Goal: Task Accomplishment & Management: Manage account settings

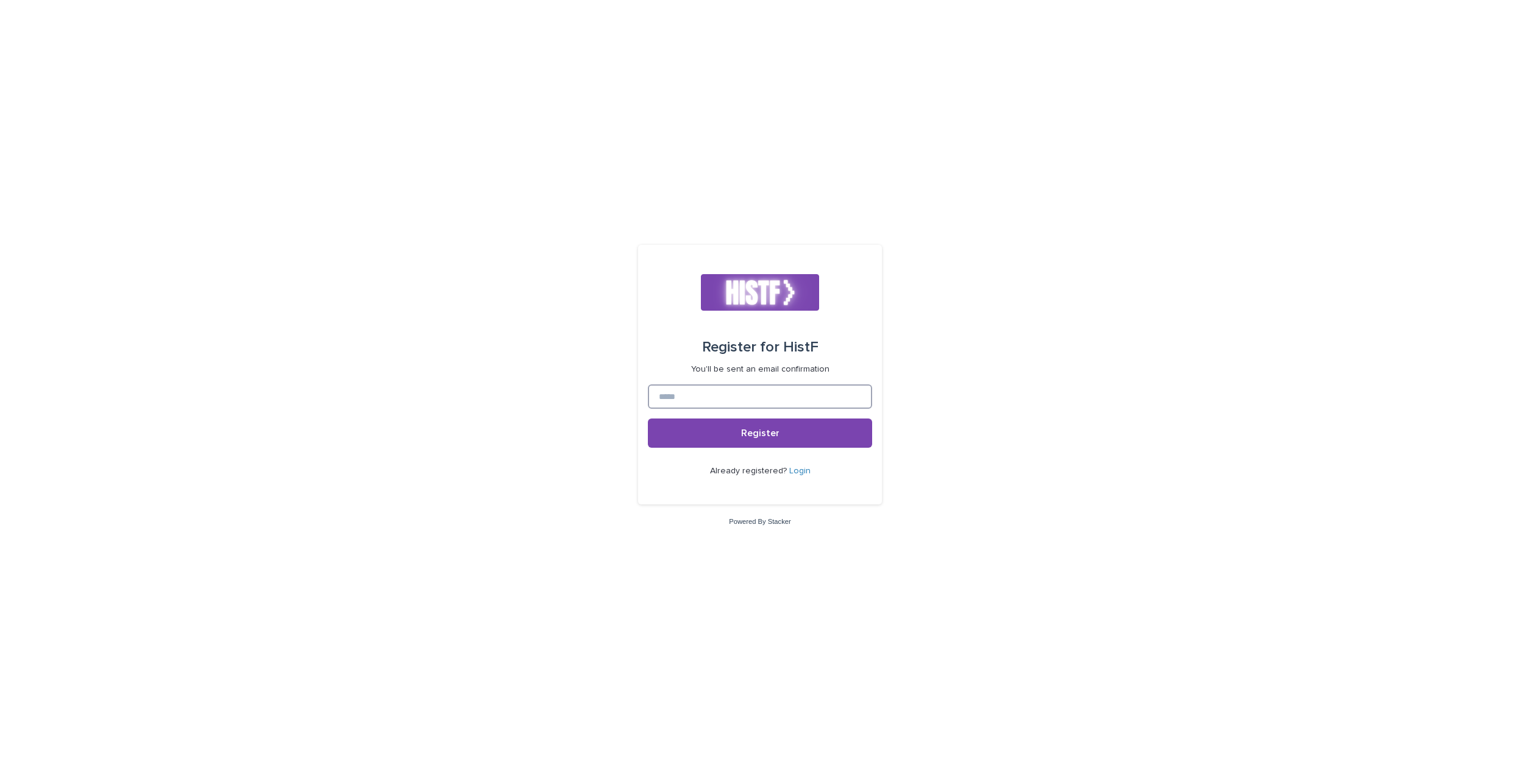
click at [816, 404] on input at bounding box center [760, 396] width 224 height 24
type input "**********"
click at [831, 429] on button "Register" at bounding box center [760, 433] width 224 height 29
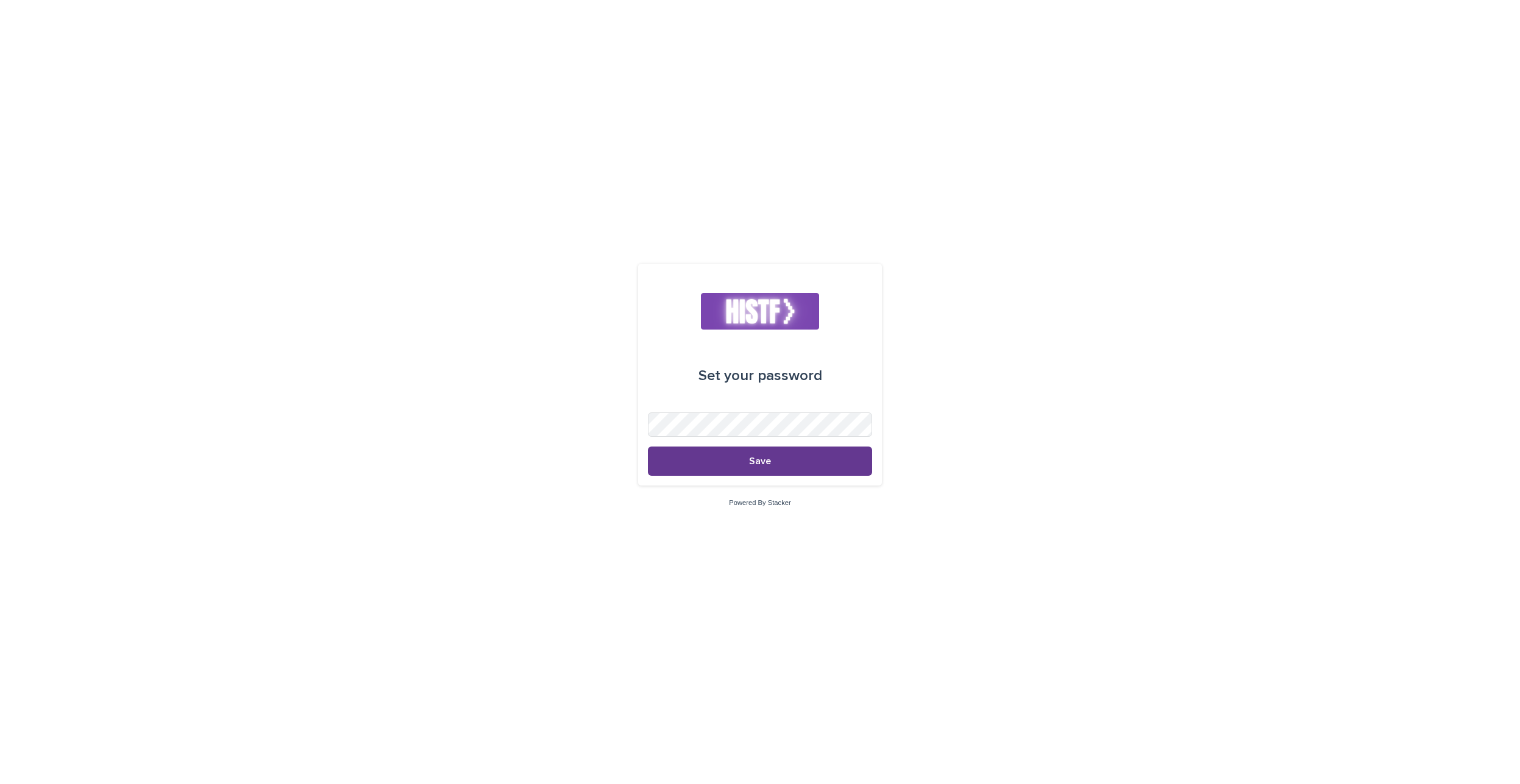
click at [809, 461] on button "Save" at bounding box center [760, 460] width 224 height 29
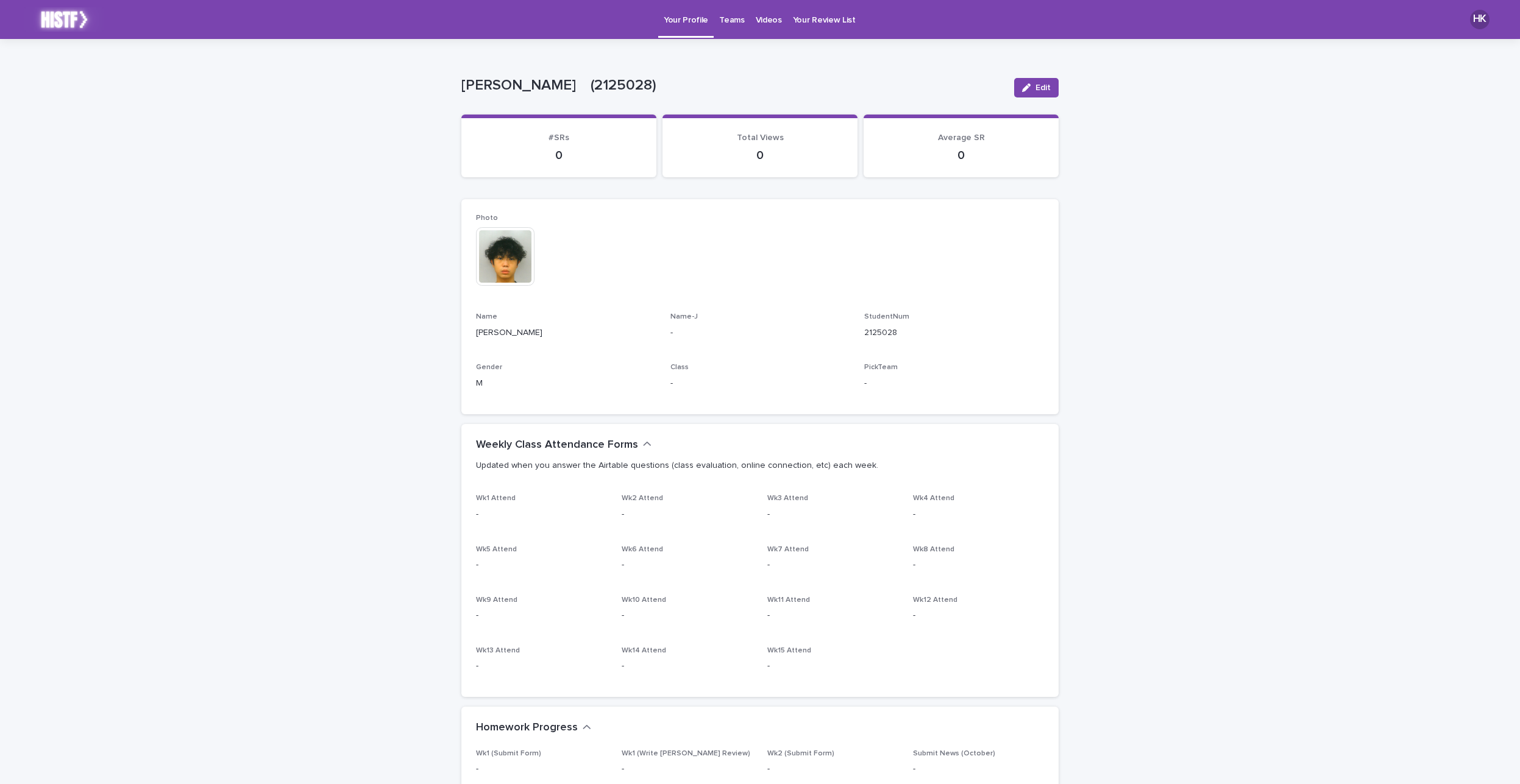
click at [728, 23] on p "Teams" at bounding box center [732, 12] width 25 height 26
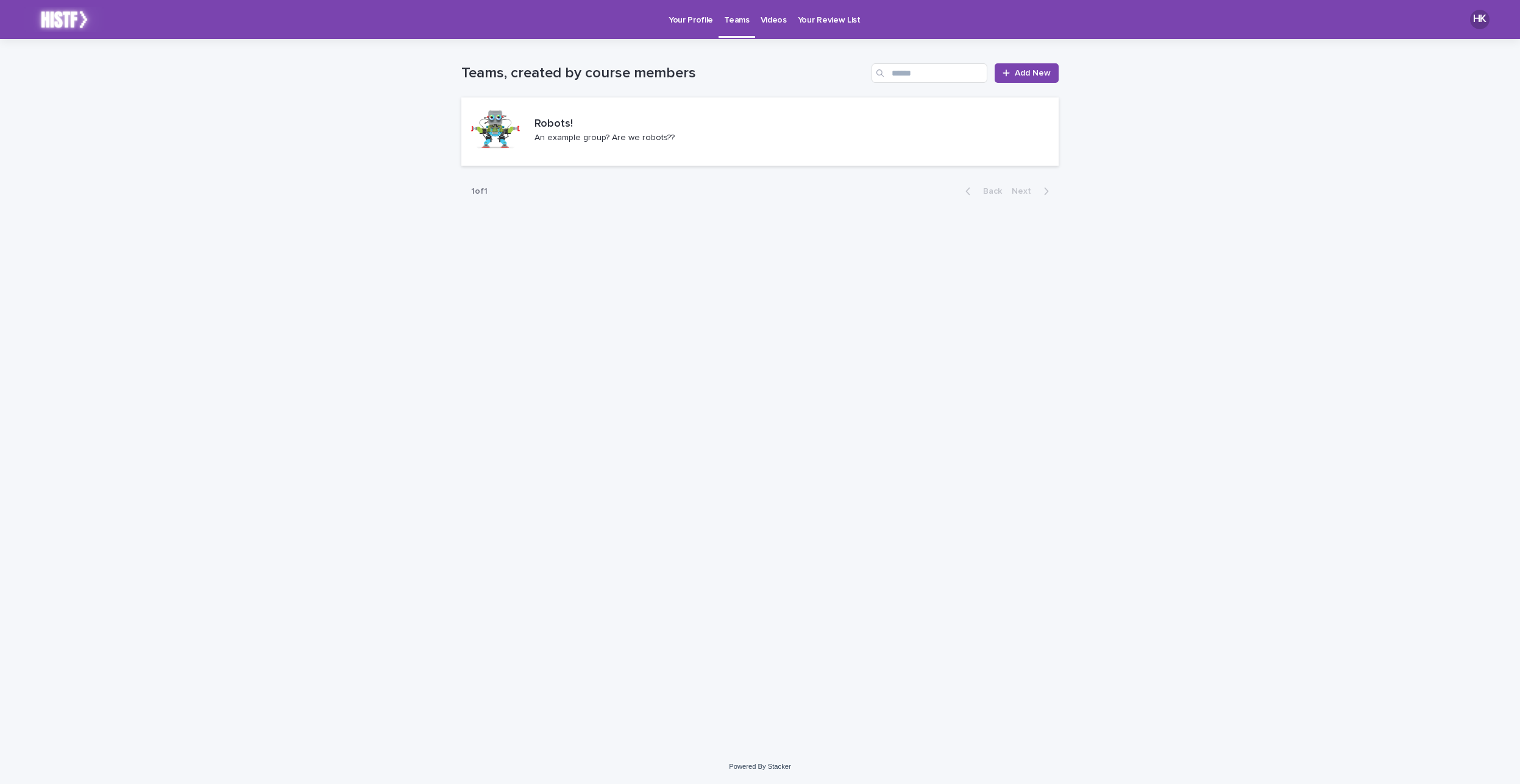
click at [776, 17] on p "Videos" at bounding box center [774, 12] width 27 height 26
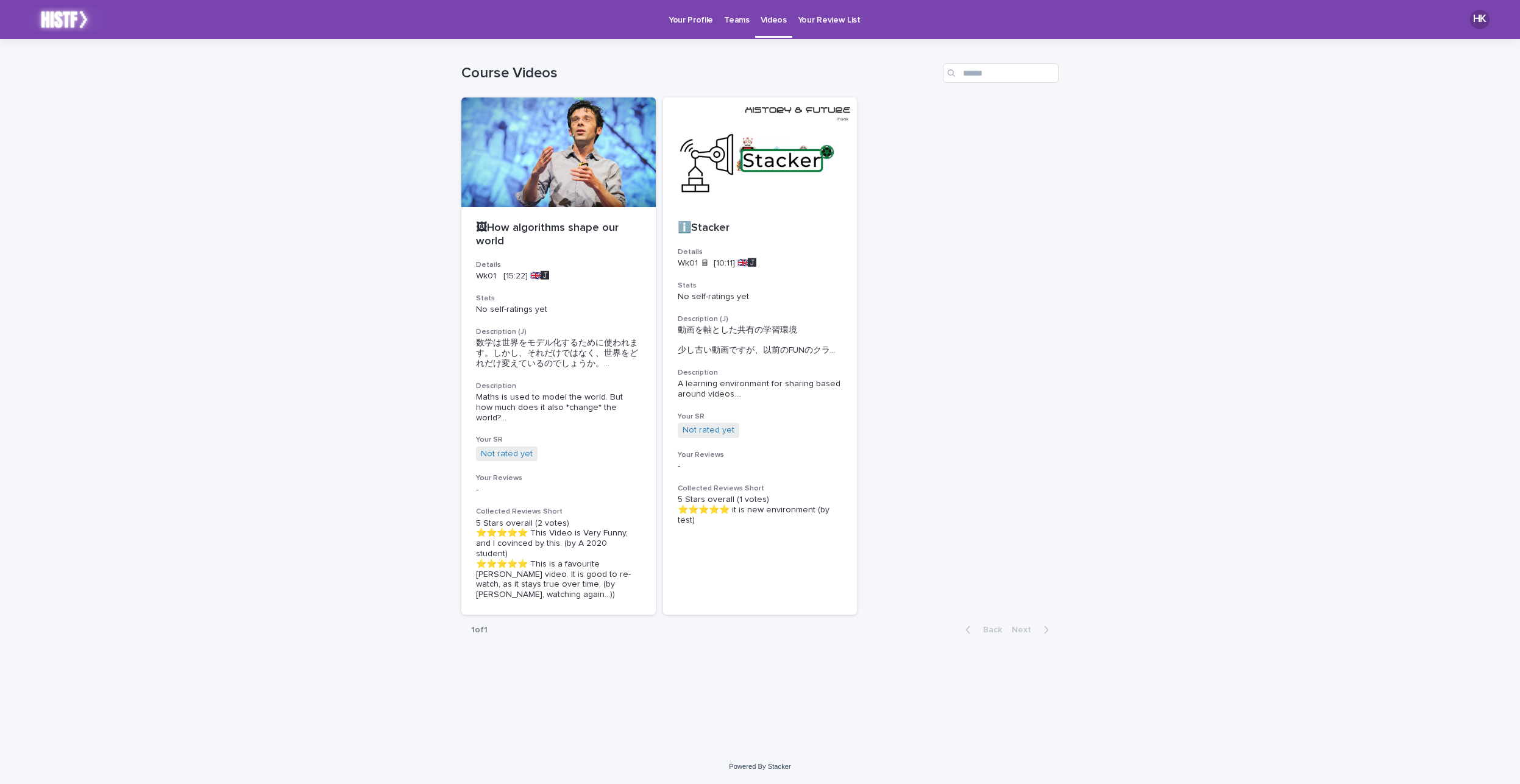
click at [659, 22] on div "Your Profile Teams Videos Your Review List" at bounding box center [780, 20] width 1340 height 39
click at [727, 20] on p "Teams" at bounding box center [736, 12] width 25 height 26
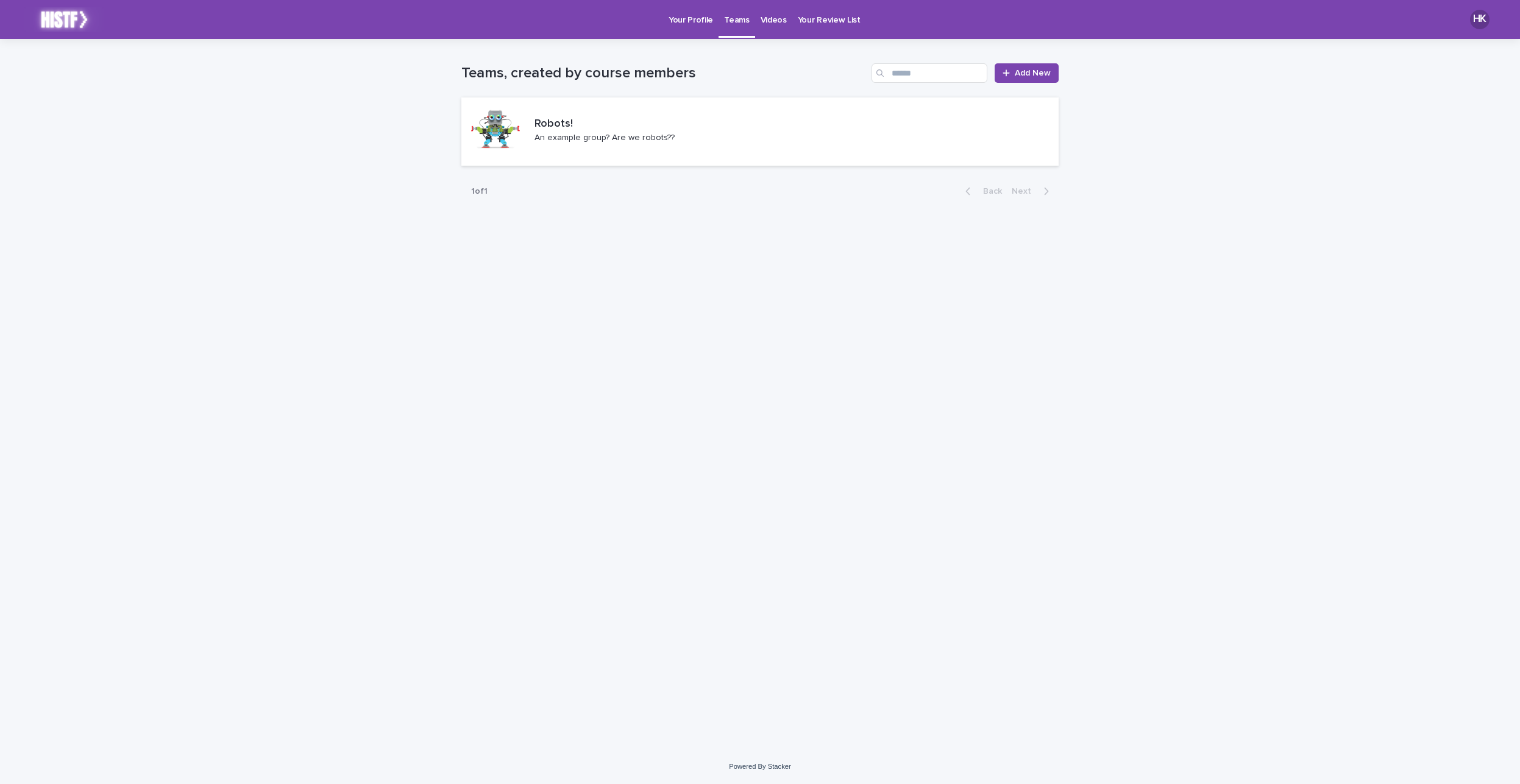
click at [649, 14] on div "Your Profile Teams Videos Your Review List" at bounding box center [780, 20] width 1340 height 39
click at [675, 19] on p "Your Profile" at bounding box center [690, 12] width 44 height 26
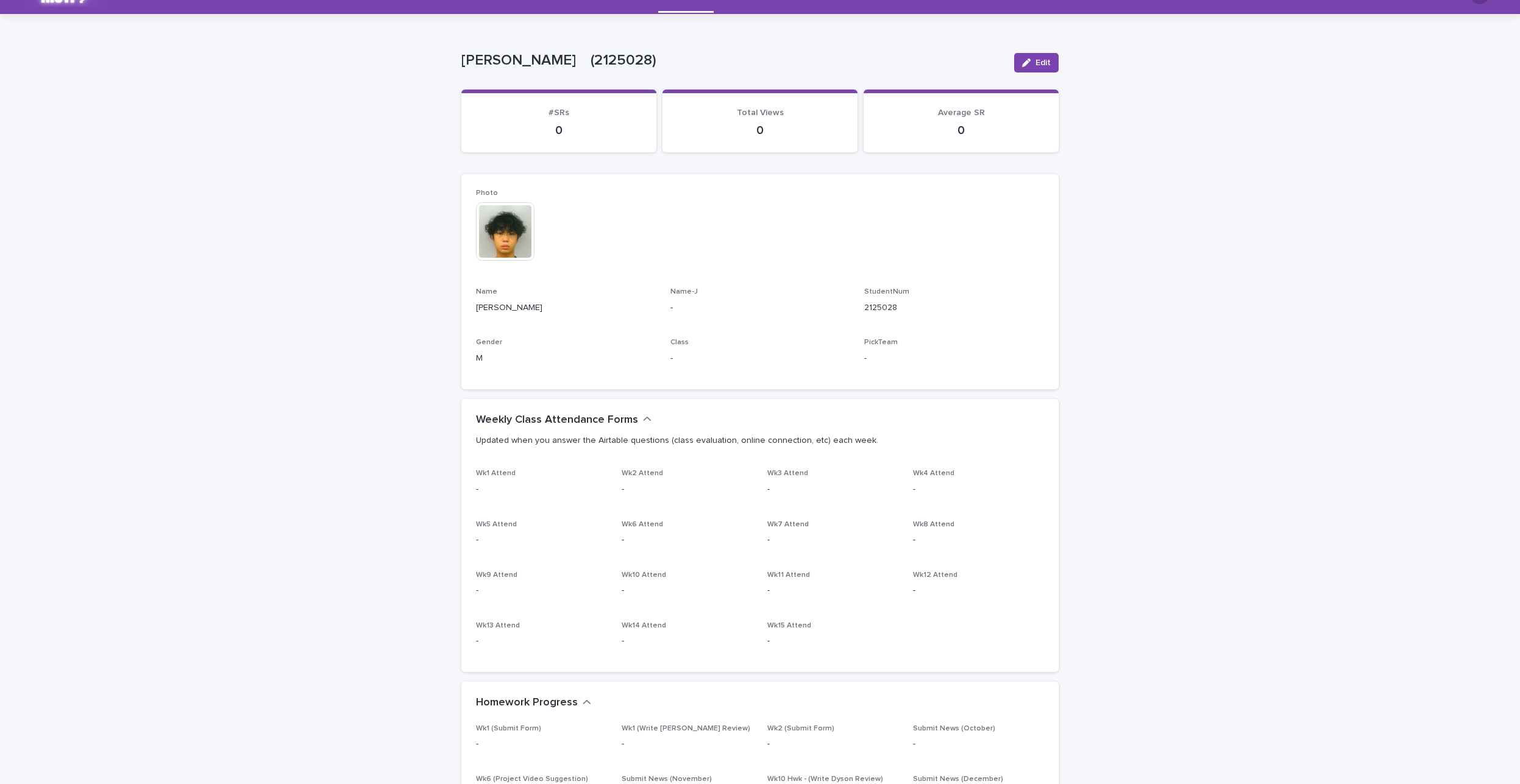
scroll to position [24, 0]
click at [1032, 58] on button "Edit" at bounding box center [1036, 63] width 44 height 20
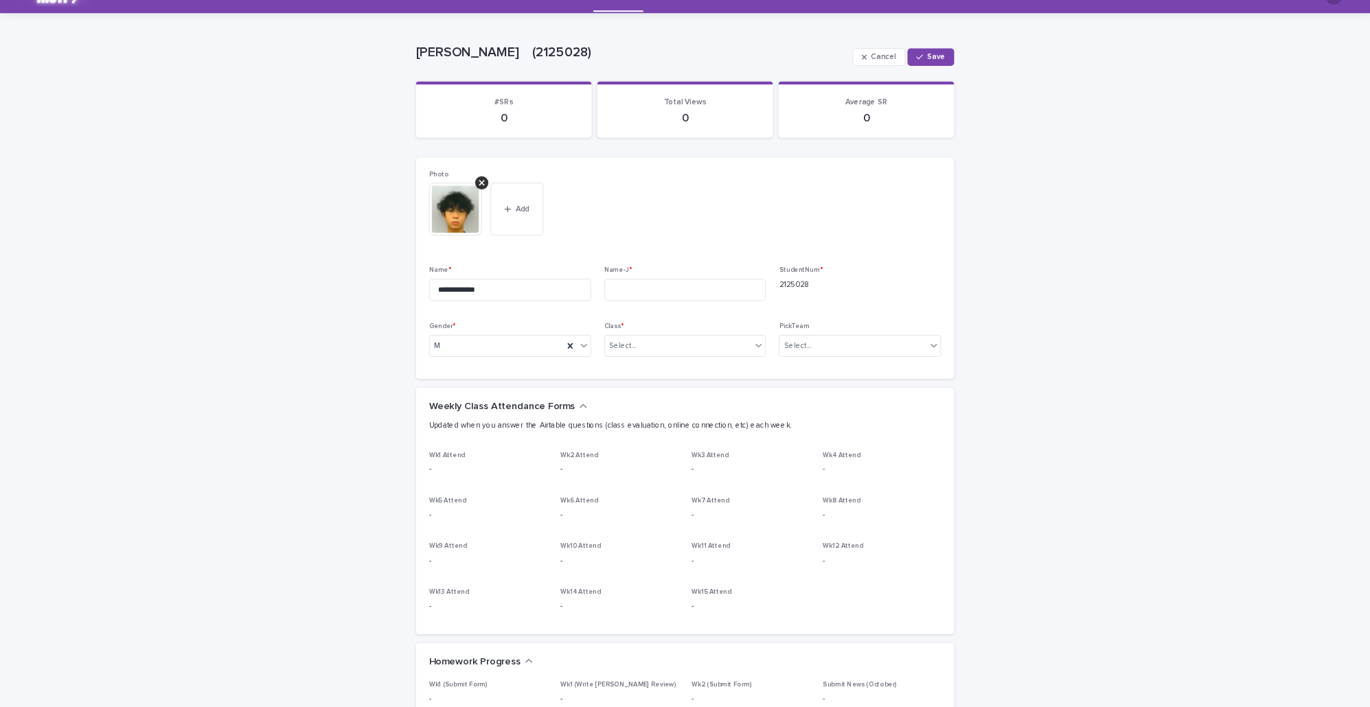
scroll to position [110, 0]
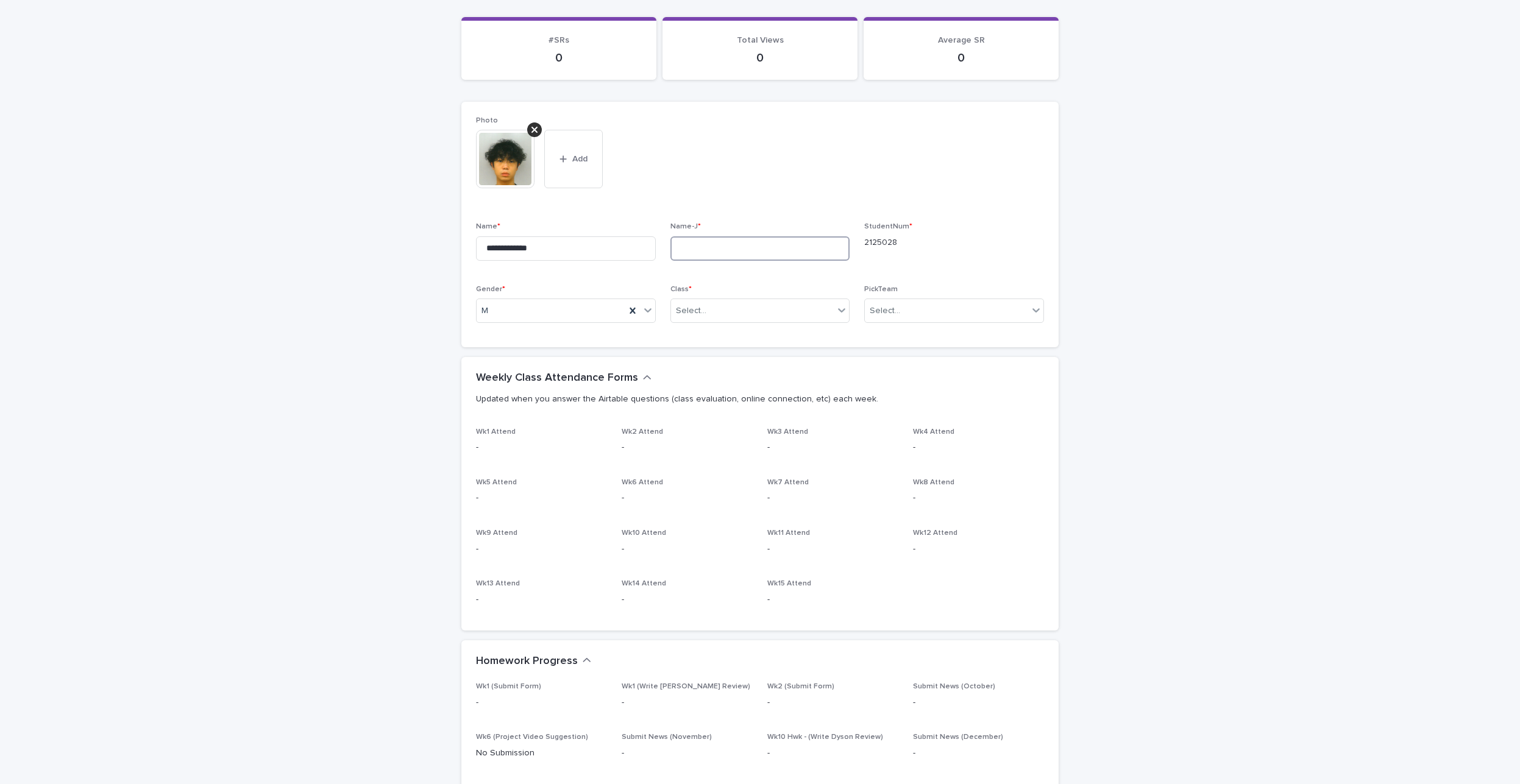
click at [689, 246] on input at bounding box center [760, 248] width 180 height 24
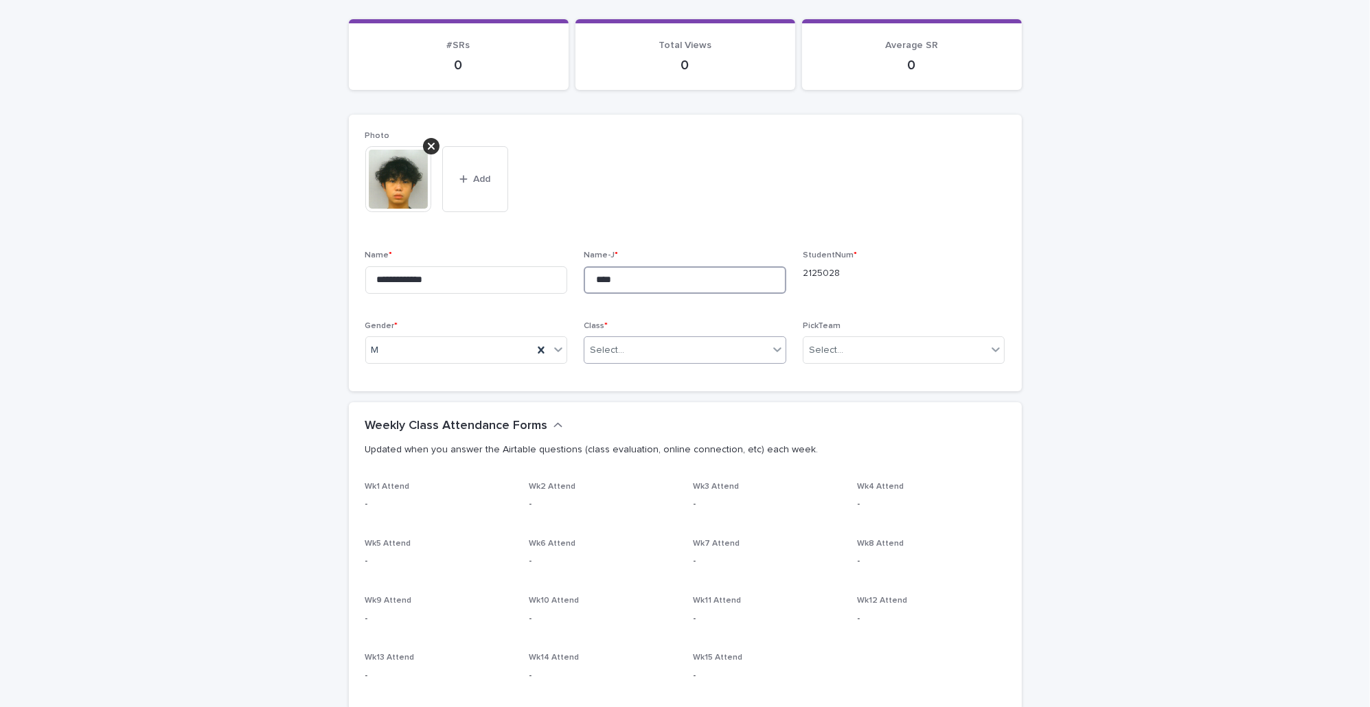
type input "****"
click at [703, 352] on div "Select..." at bounding box center [677, 350] width 184 height 23
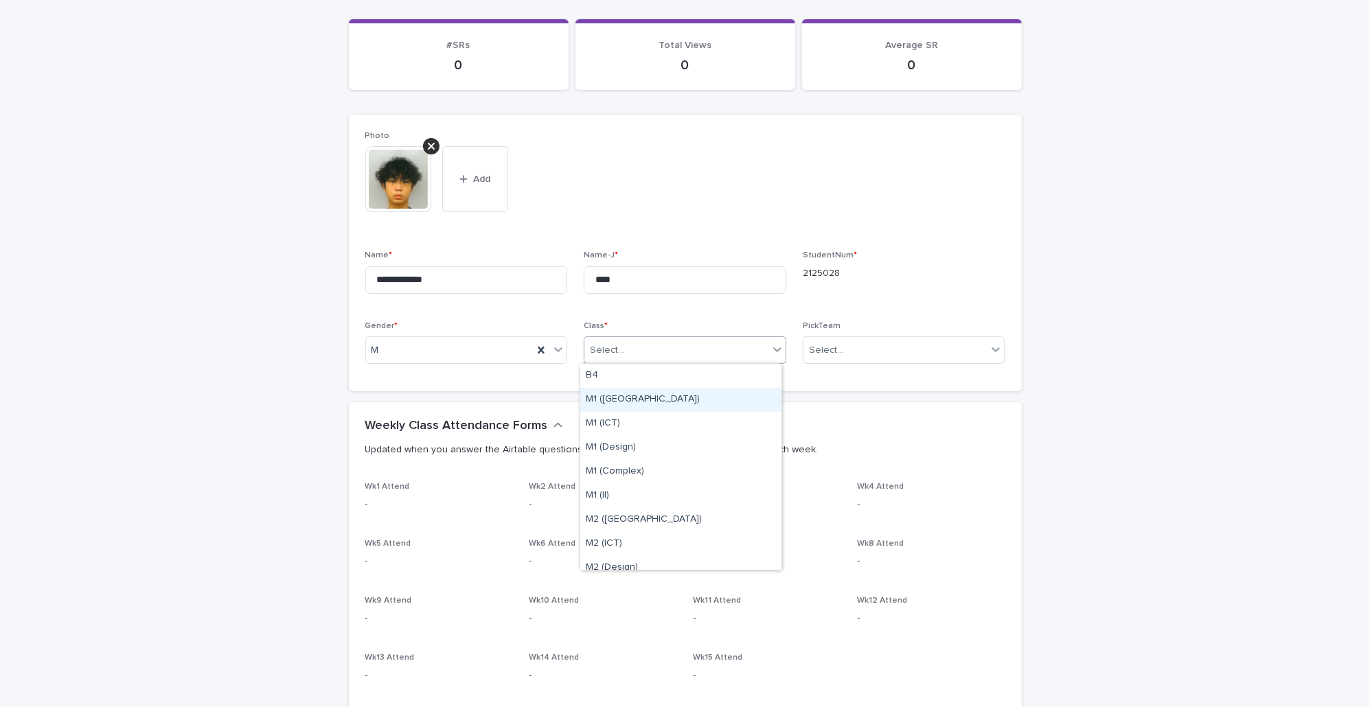
click at [682, 404] on div "M1 (MA)" at bounding box center [680, 400] width 201 height 24
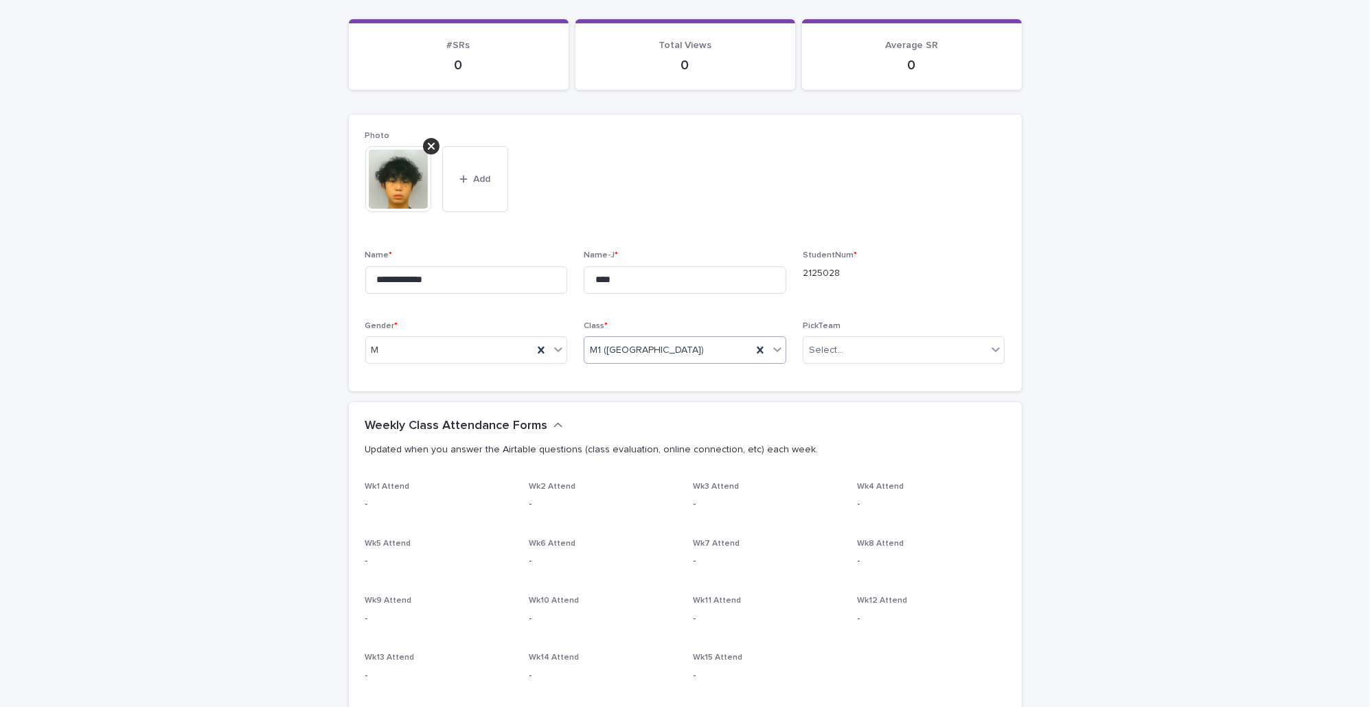
click at [689, 351] on div "M1 (MA)" at bounding box center [669, 350] width 168 height 23
click at [676, 467] on div "M1 (Complex)" at bounding box center [680, 472] width 201 height 24
click at [864, 364] on div "PickTeam Select..." at bounding box center [904, 348] width 203 height 54
click at [833, 359] on div "Select..." at bounding box center [896, 350] width 184 height 23
click at [860, 311] on div "**********" at bounding box center [685, 253] width 640 height 244
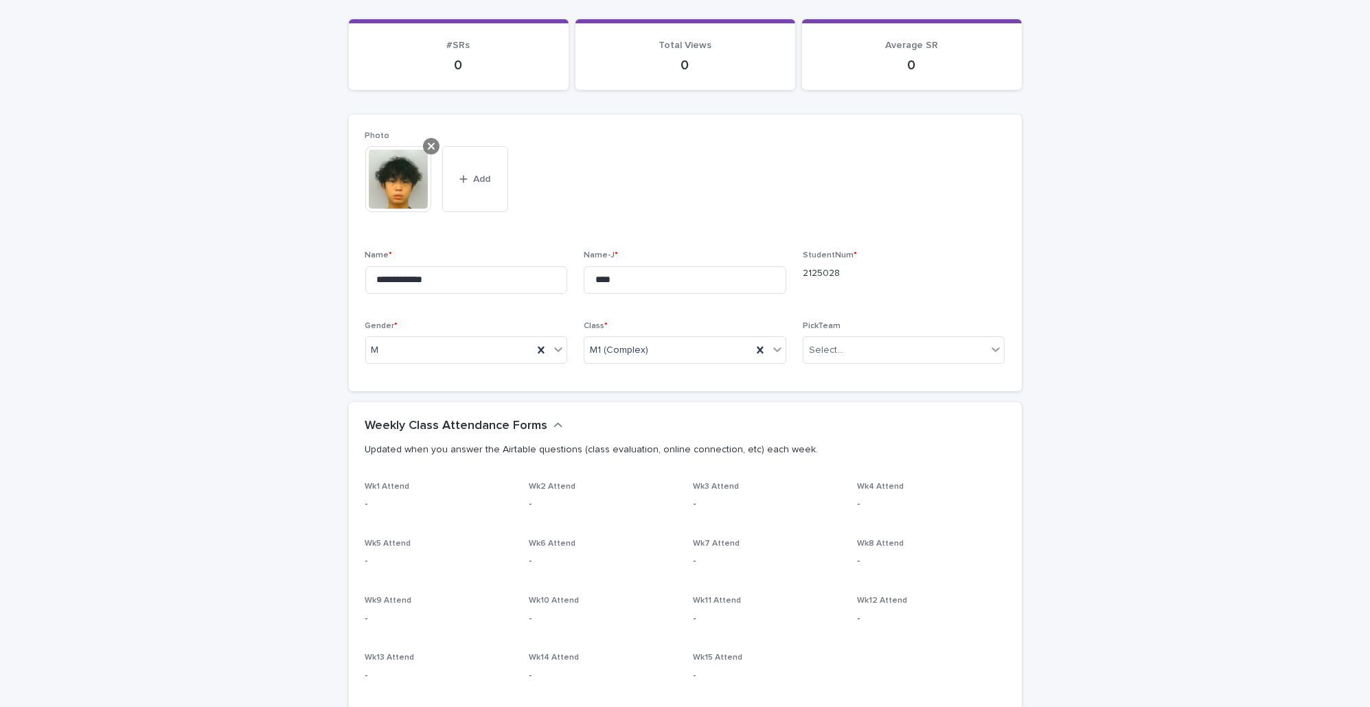
click at [428, 150] on icon at bounding box center [431, 146] width 7 height 11
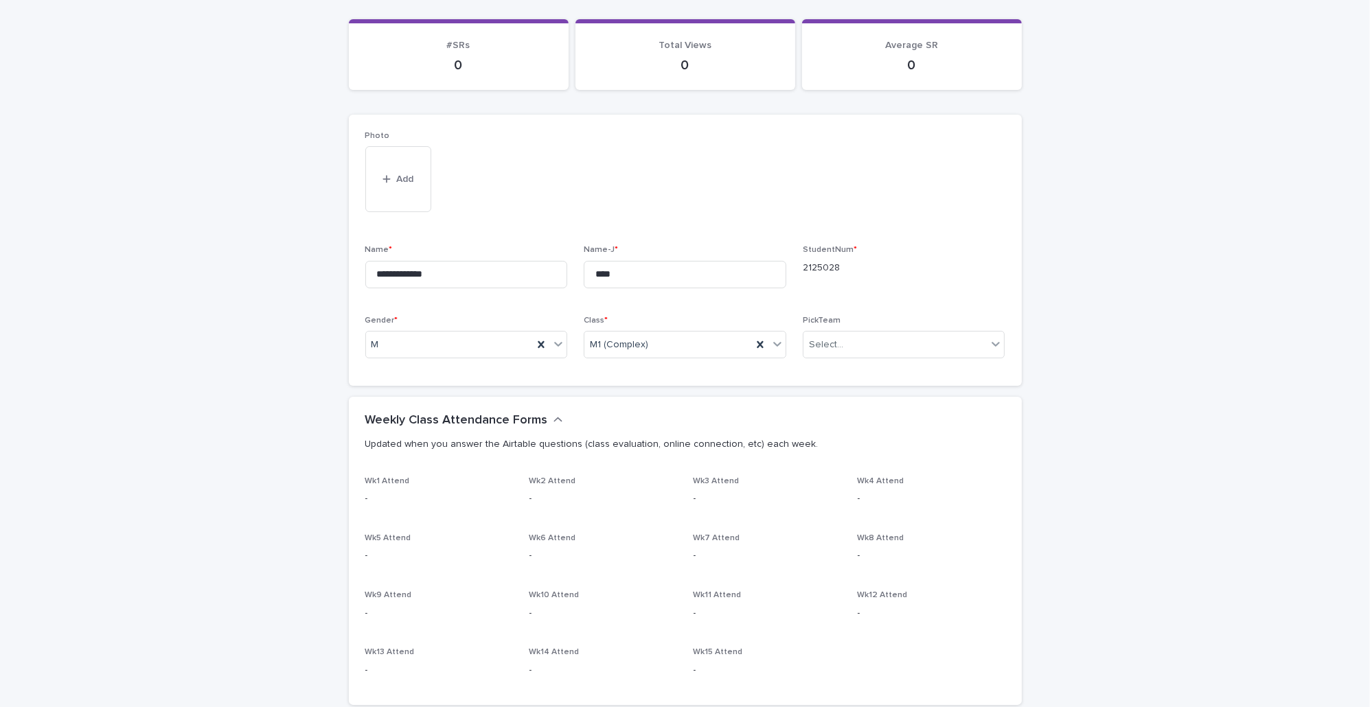
scroll to position [88, 0]
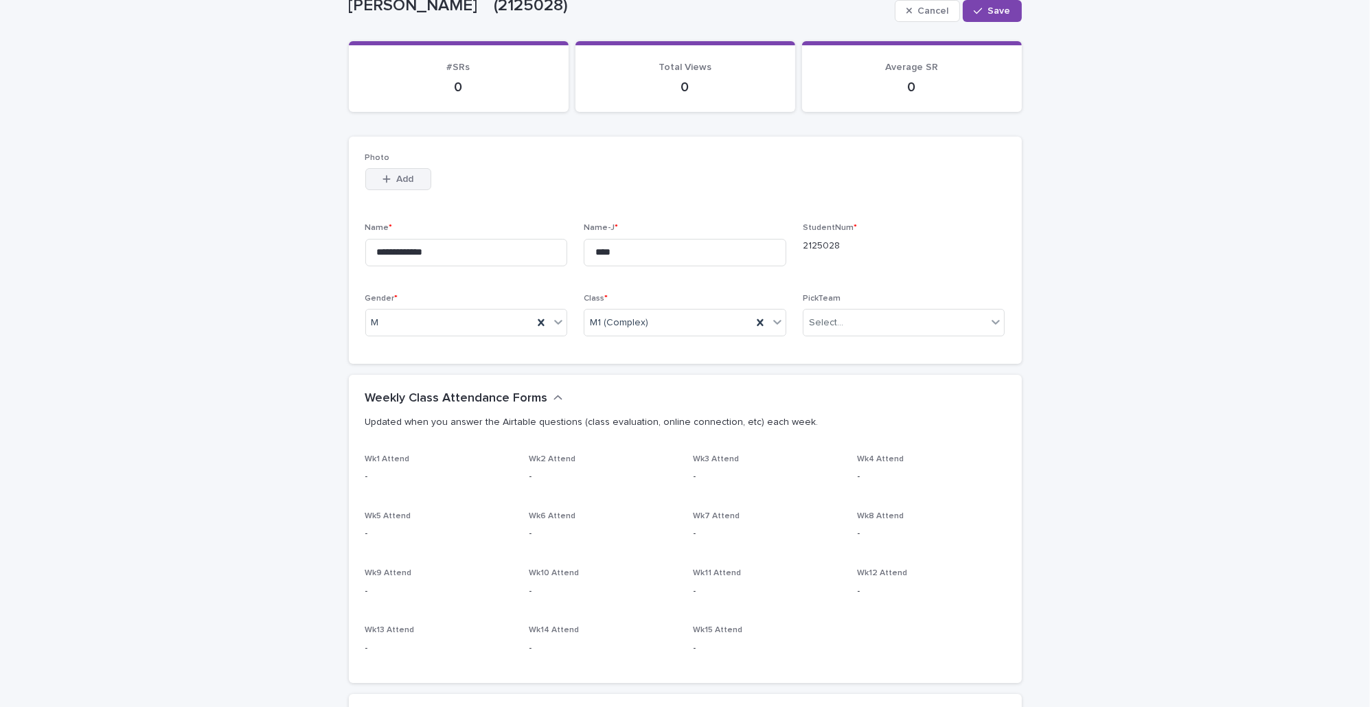
click at [406, 181] on span "Add" at bounding box center [404, 179] width 17 height 10
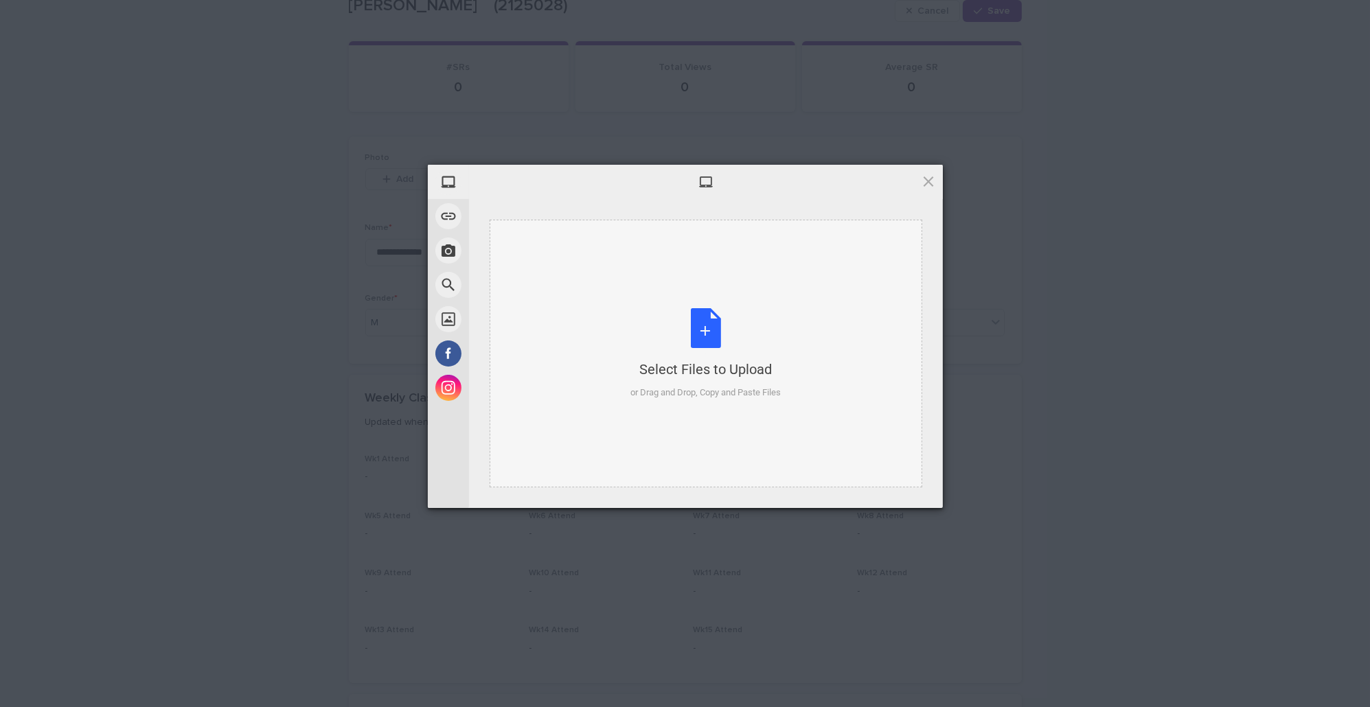
click at [706, 335] on div "Select Files to Upload or Drag and Drop, Copy and Paste Files" at bounding box center [706, 353] width 150 height 91
click at [620, 244] on div "Select Files to Upload or Drag and Drop, Copy and Paste Files" at bounding box center [706, 354] width 433 height 268
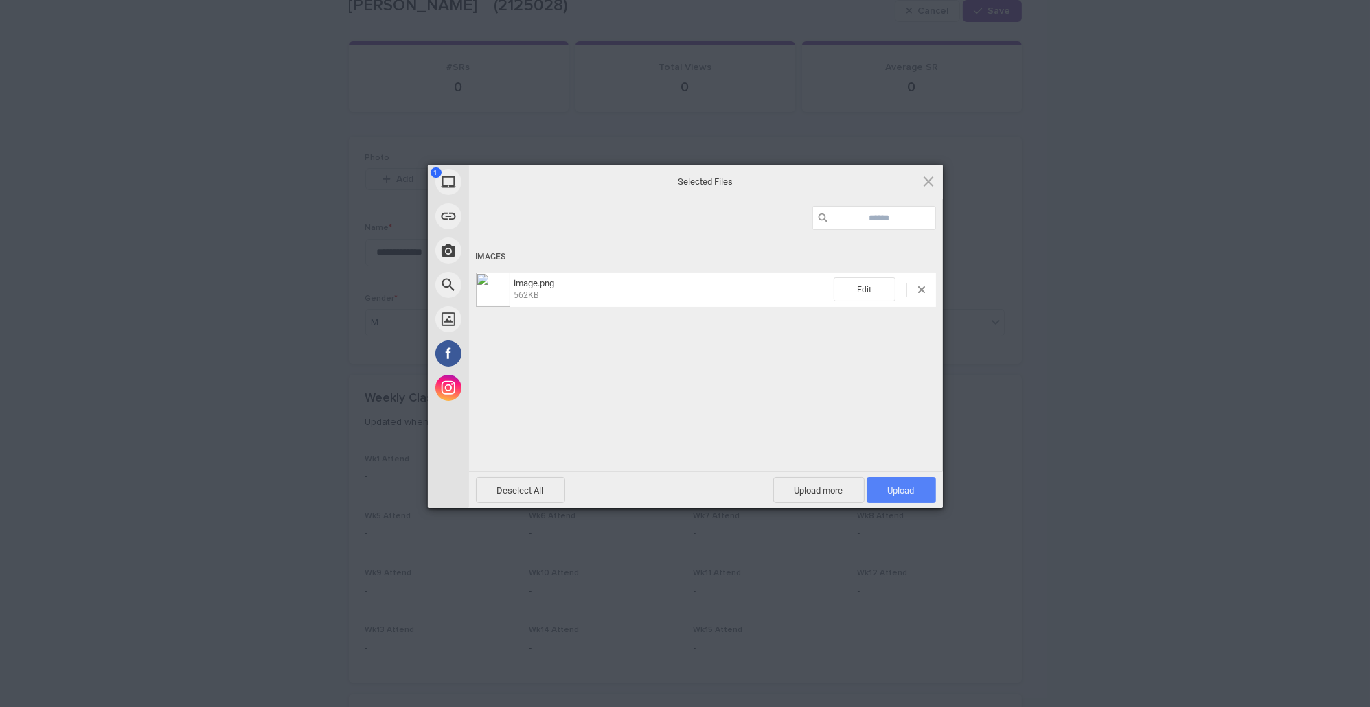
click at [898, 490] on span "Upload 1" at bounding box center [901, 491] width 27 height 10
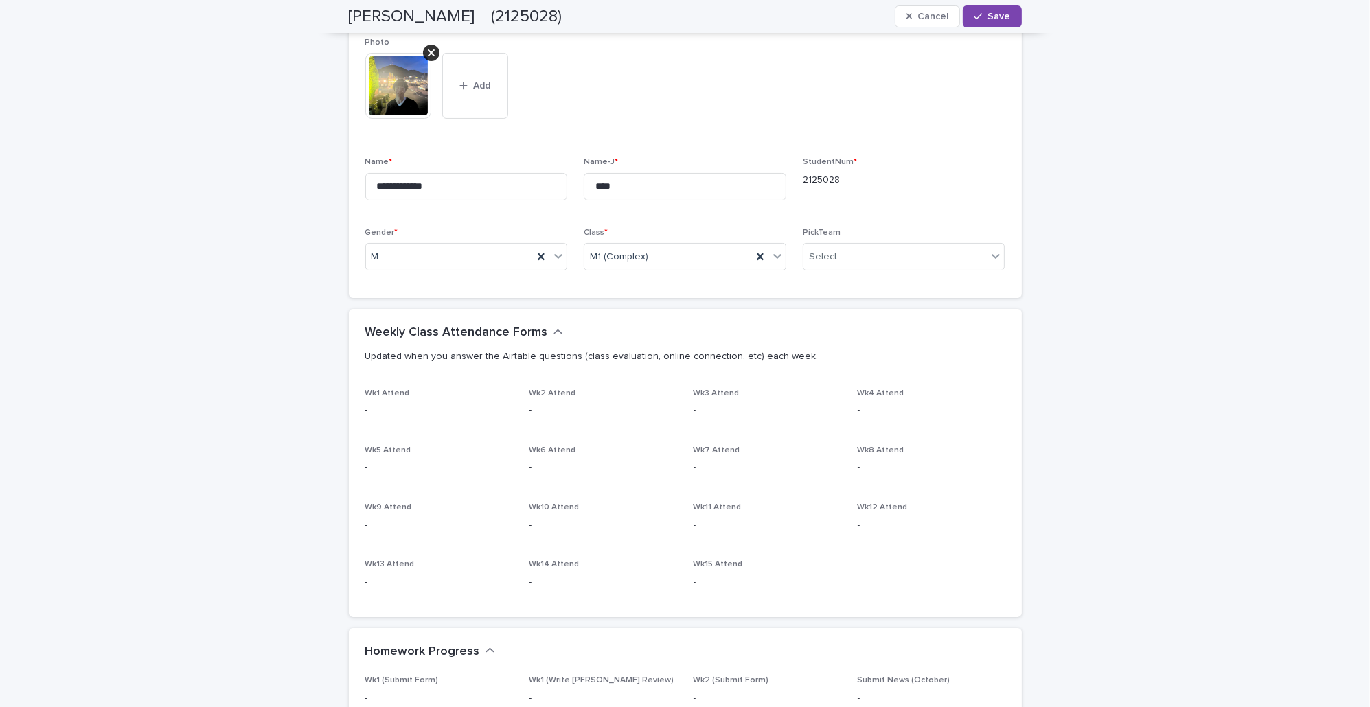
scroll to position [245, 0]
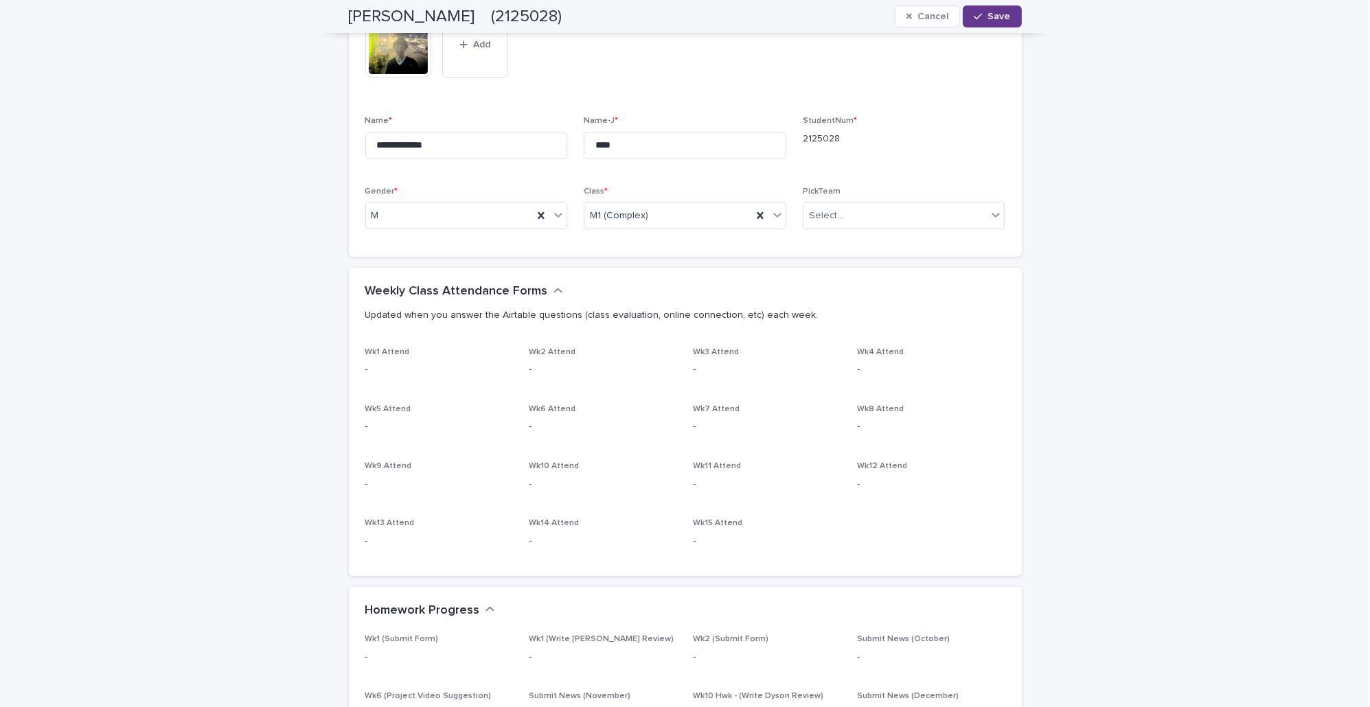
click at [990, 20] on span "Save" at bounding box center [999, 17] width 23 height 10
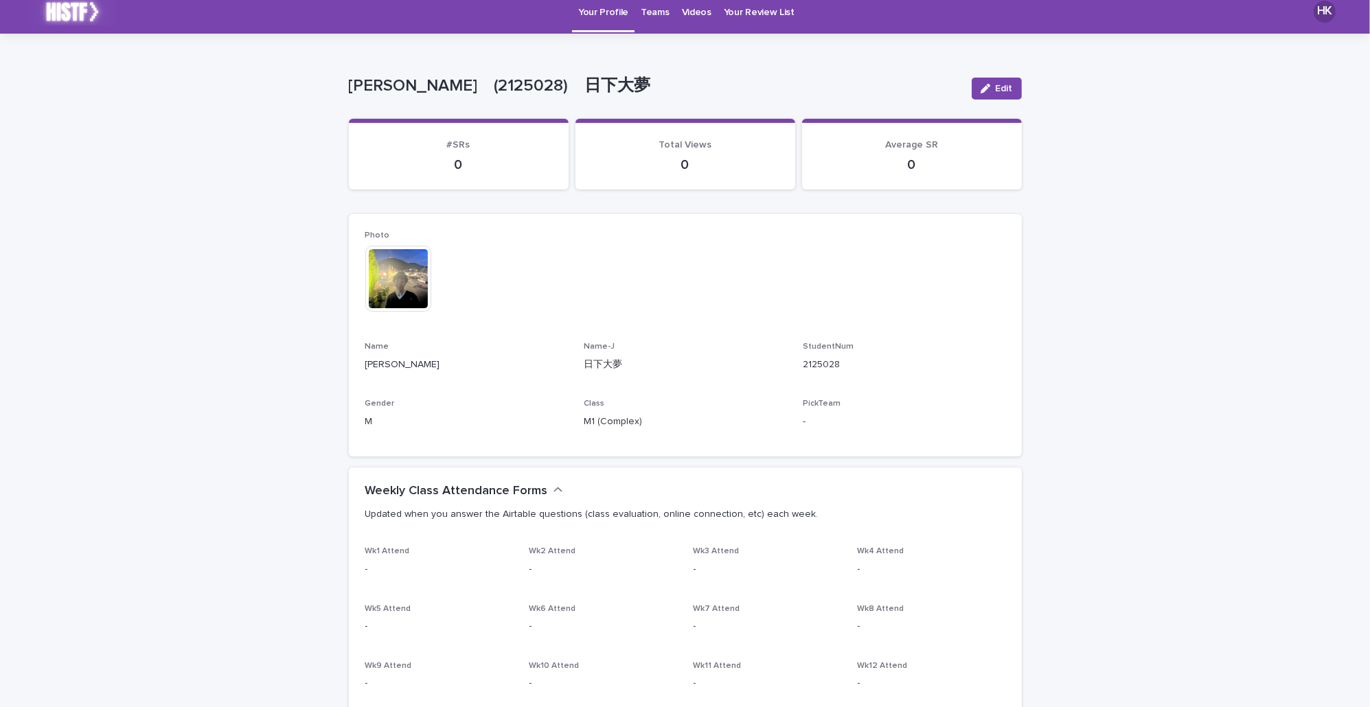
scroll to position [0, 0]
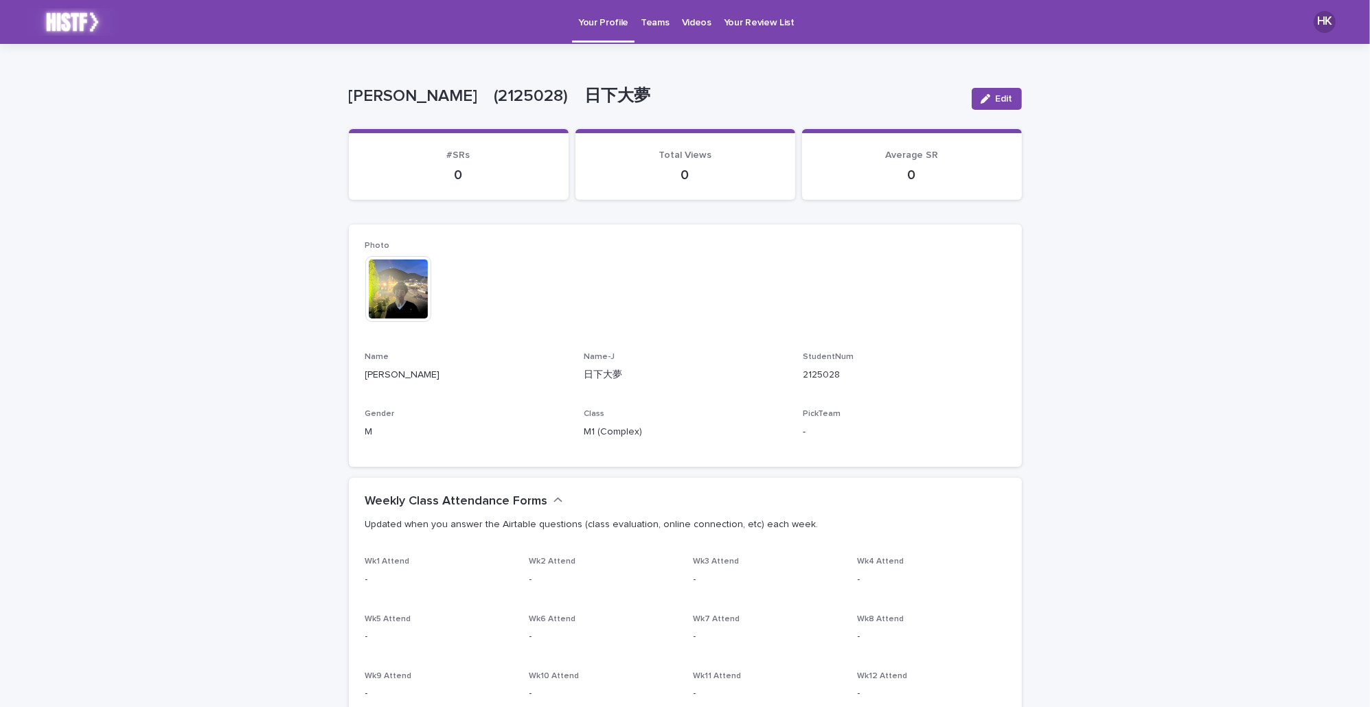
click at [693, 25] on p "Videos" at bounding box center [697, 14] width 30 height 29
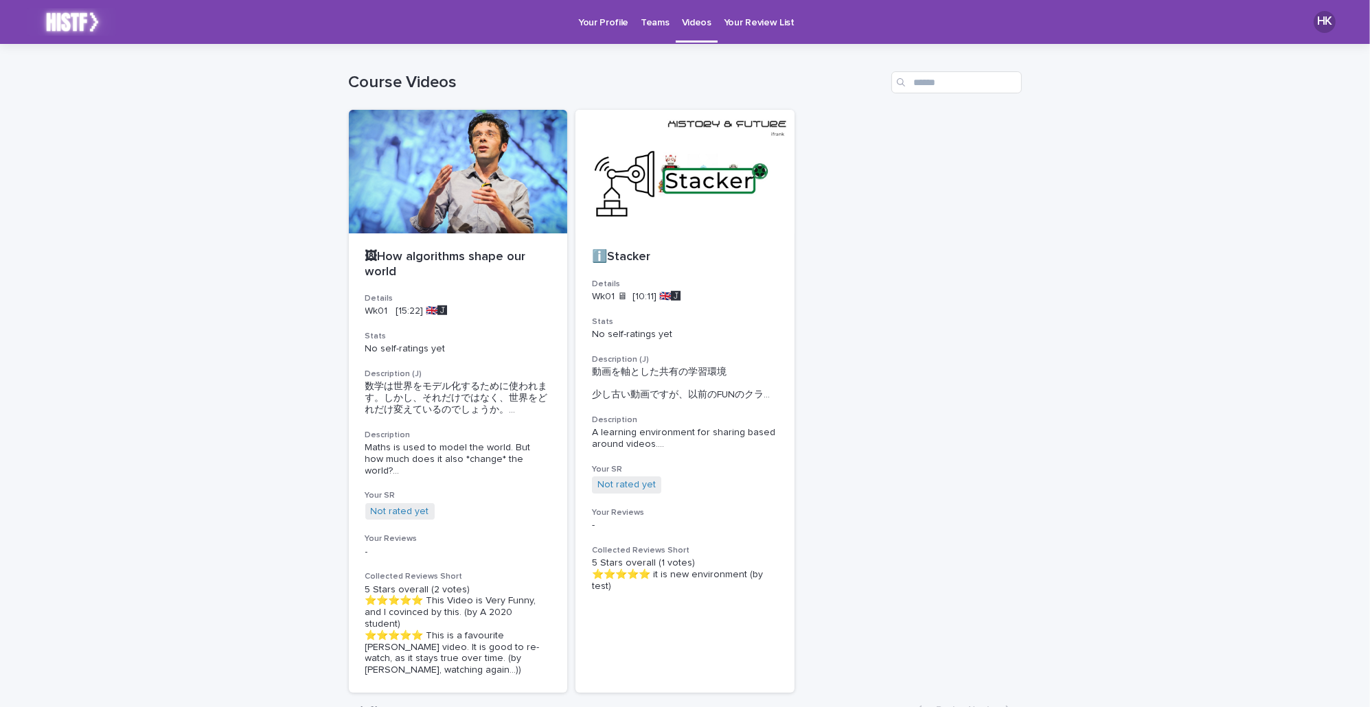
click at [580, 27] on p "Your Profile" at bounding box center [603, 14] width 50 height 29
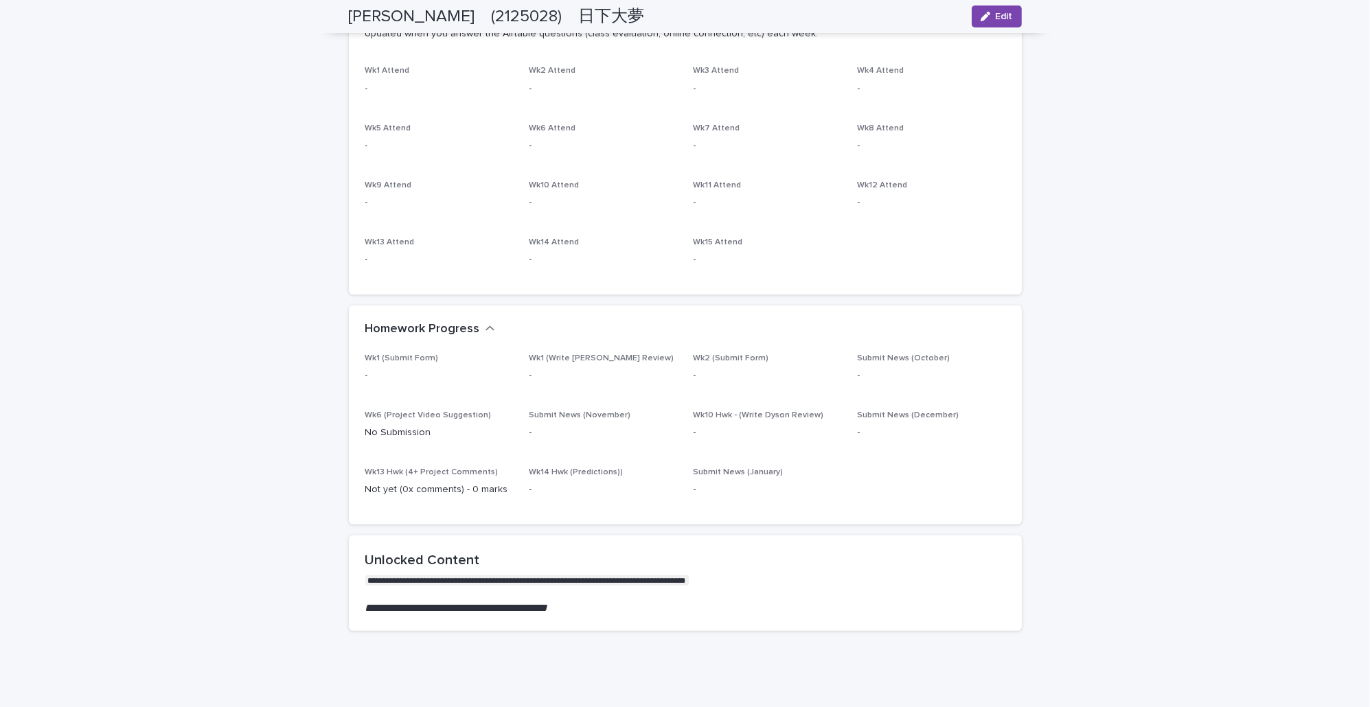
scroll to position [467, 0]
